Goal: Information Seeking & Learning: Check status

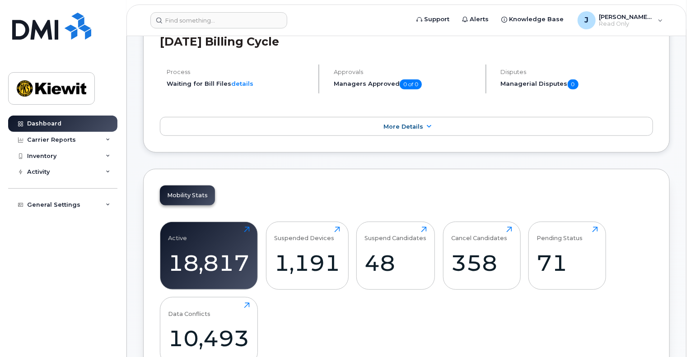
scroll to position [181, 0]
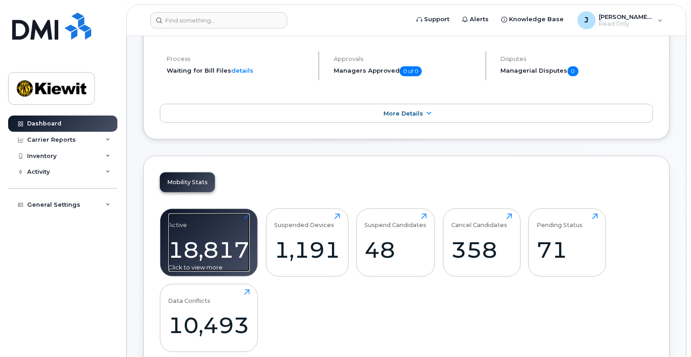
click at [223, 232] on div "Active 18,817 Click to view more" at bounding box center [208, 243] width 81 height 58
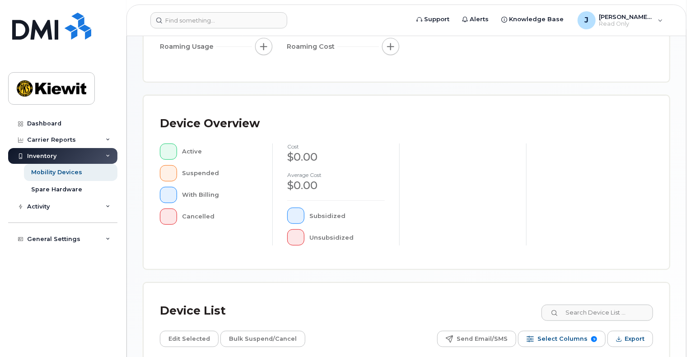
scroll to position [164, 0]
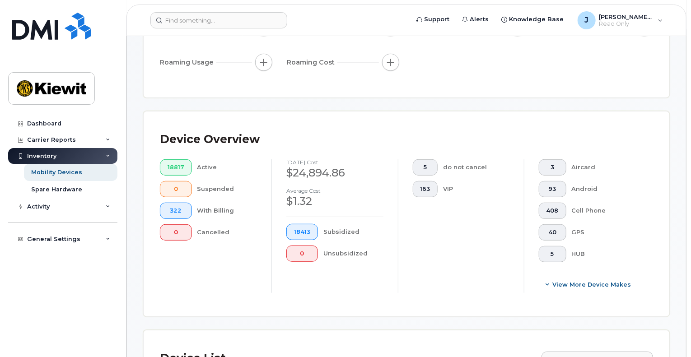
scroll to position [180, 0]
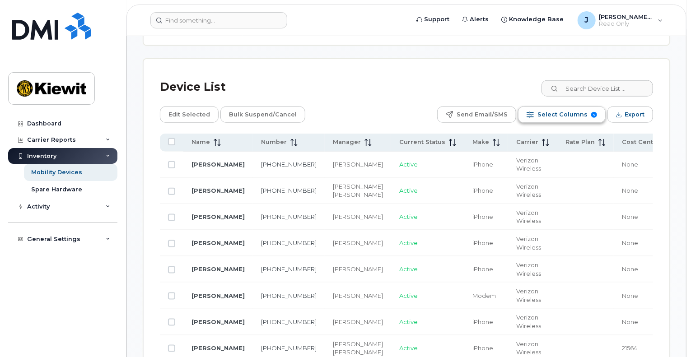
scroll to position [452, 0]
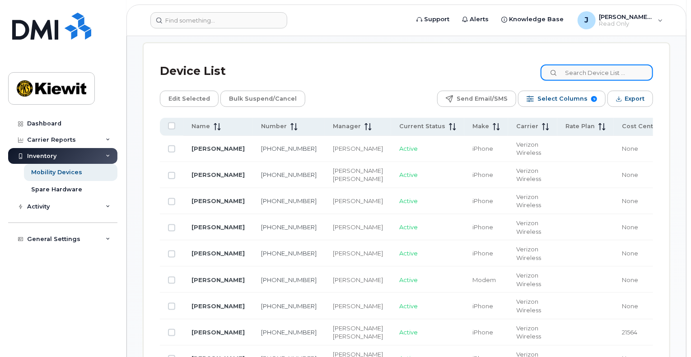
click at [594, 75] on input at bounding box center [597, 73] width 112 height 16
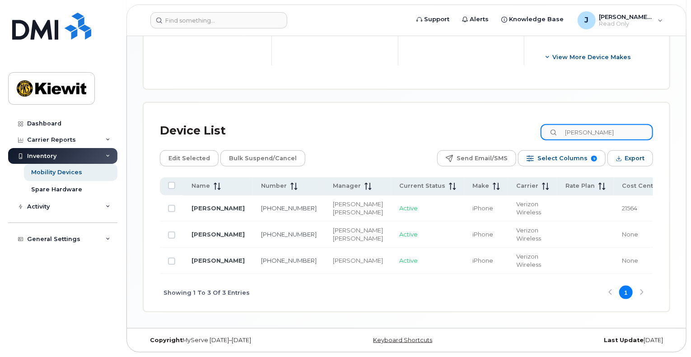
scroll to position [426, 0]
type input "judson"
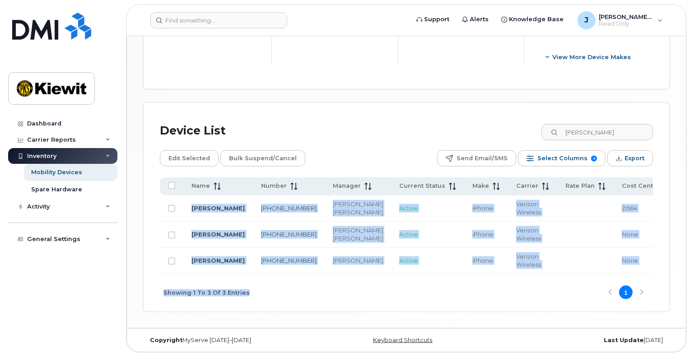
drag, startPoint x: 285, startPoint y: 275, endPoint x: 331, endPoint y: 273, distance: 45.2
click at [331, 273] on div "Name Number Manager Current Status Make Carrier Rate Plan Cost Center Profit Ce…" at bounding box center [406, 245] width 493 height 134
click at [333, 234] on div "Sharon Henry" at bounding box center [358, 238] width 50 height 9
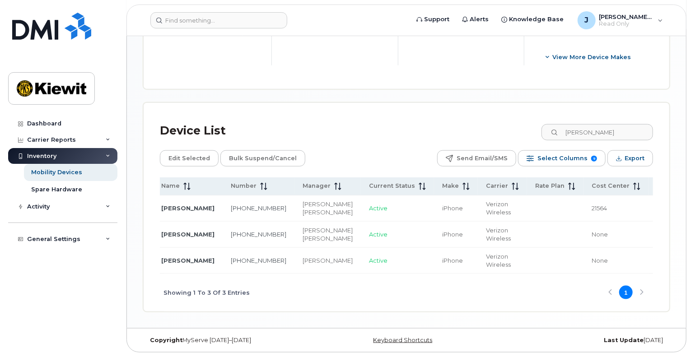
scroll to position [0, 0]
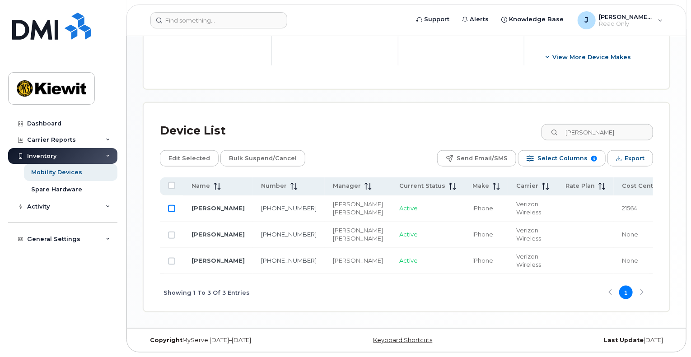
click at [173, 205] on input "Row Unselected" at bounding box center [171, 208] width 7 height 7
checkbox input "true"
click at [201, 205] on link "JUDSON SKOOG SMITH" at bounding box center [218, 208] width 53 height 7
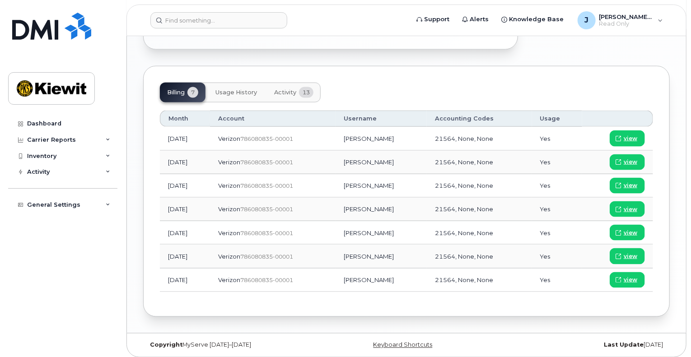
scroll to position [564, 0]
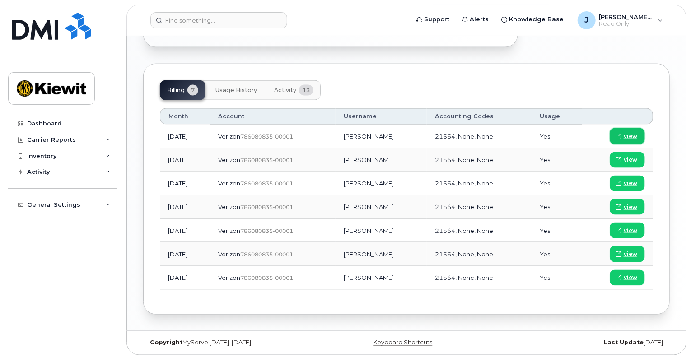
click at [632, 135] on span "view" at bounding box center [631, 136] width 14 height 8
click at [238, 84] on button "Usage History" at bounding box center [236, 90] width 56 height 20
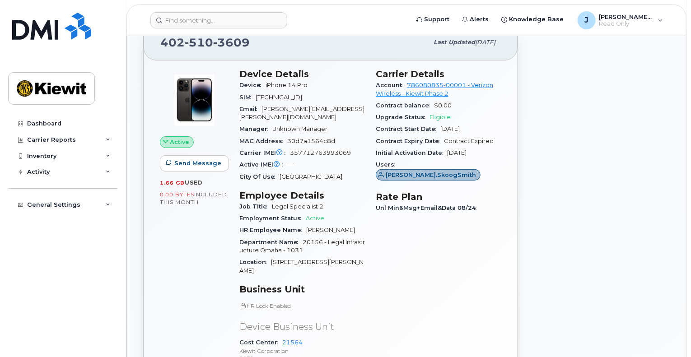
scroll to position [0, 0]
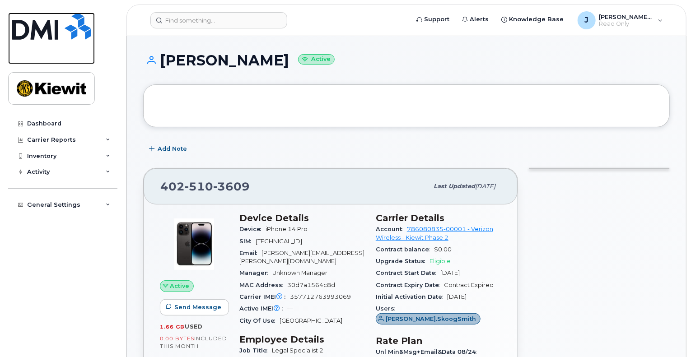
click at [49, 30] on img at bounding box center [51, 26] width 79 height 27
